Goal: Task Accomplishment & Management: Use online tool/utility

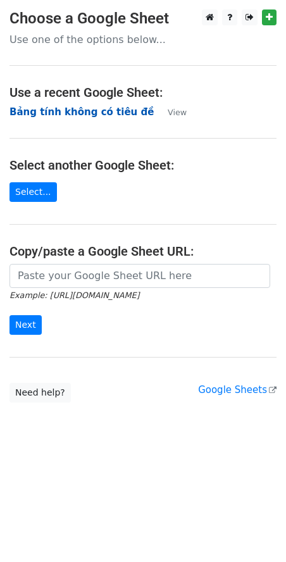
click at [75, 112] on strong "Bảng [PERSON_NAME] có [PERSON_NAME] đề" at bounding box center [81, 111] width 144 height 11
click at [96, 111] on strong "Bảng [PERSON_NAME] có [PERSON_NAME] đề" at bounding box center [81, 111] width 144 height 11
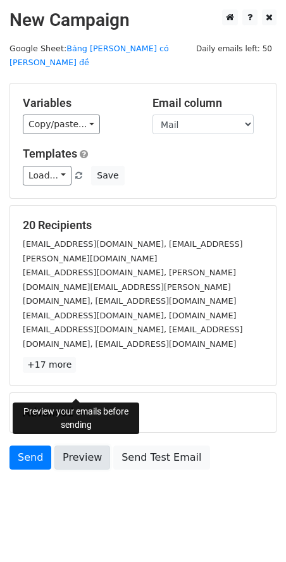
click at [77, 445] on link "Preview" at bounding box center [82, 457] width 56 height 24
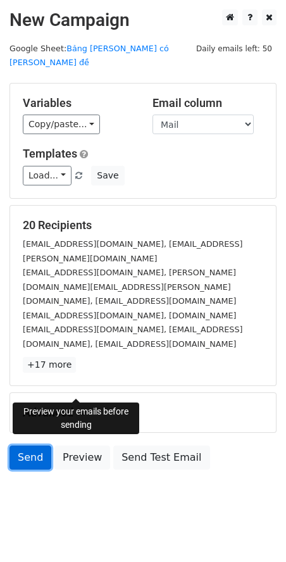
click at [35, 445] on link "Send" at bounding box center [30, 457] width 42 height 24
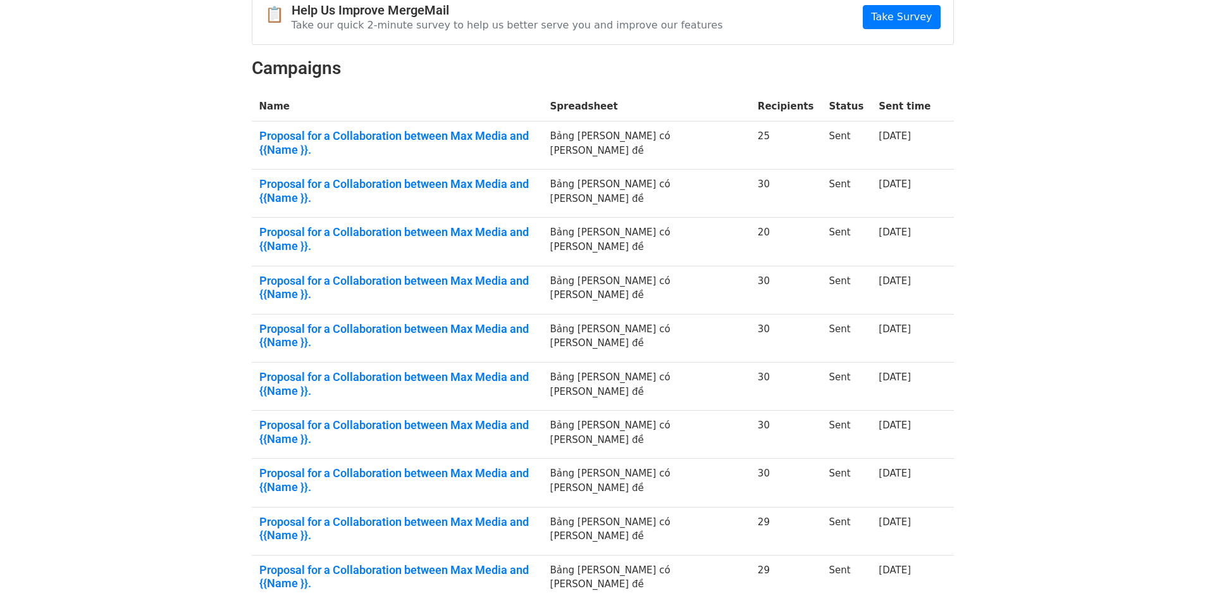
scroll to position [142, 0]
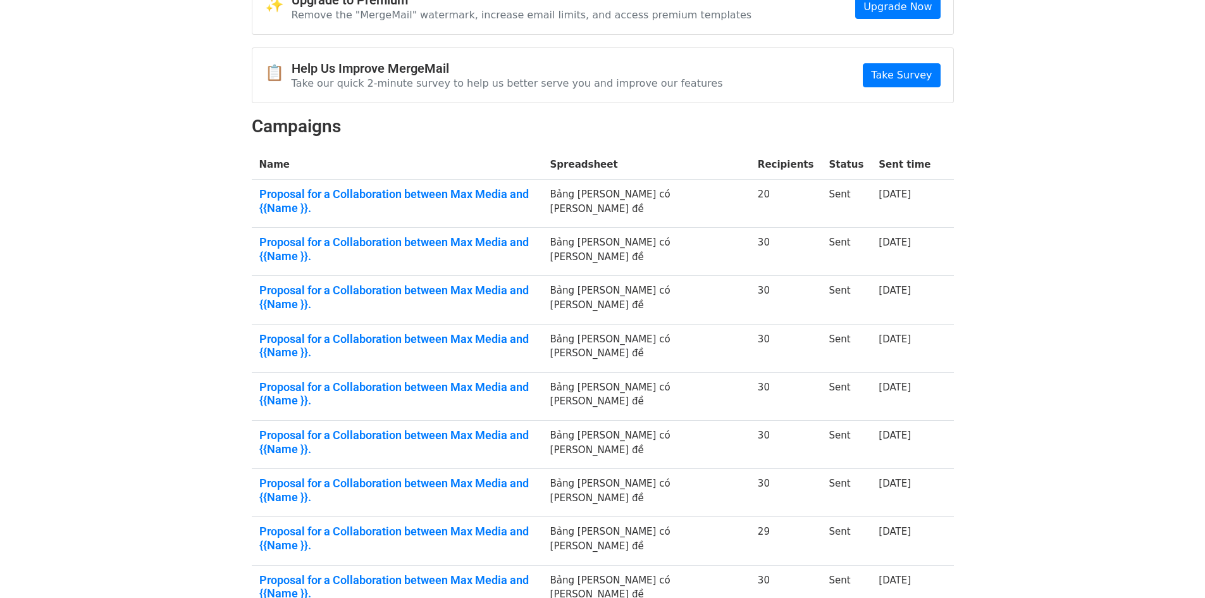
scroll to position [142, 0]
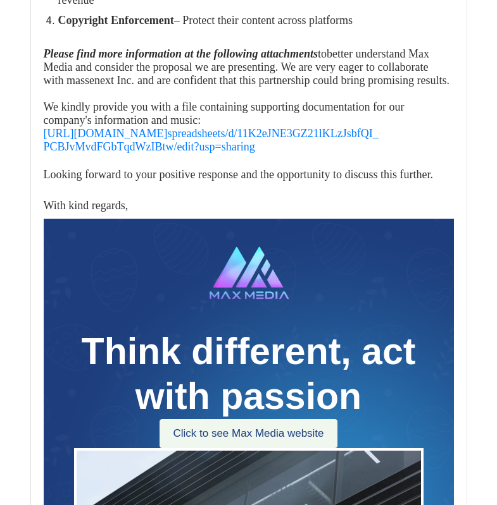
scroll to position [506, 0]
